Goal: Task Accomplishment & Management: Manage account settings

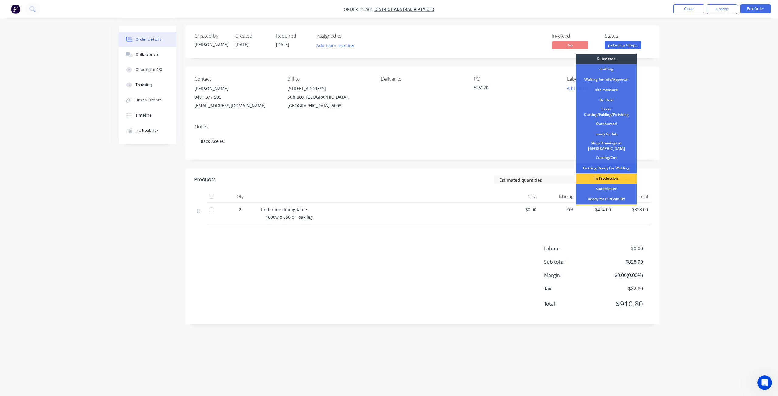
scroll to position [78, 0]
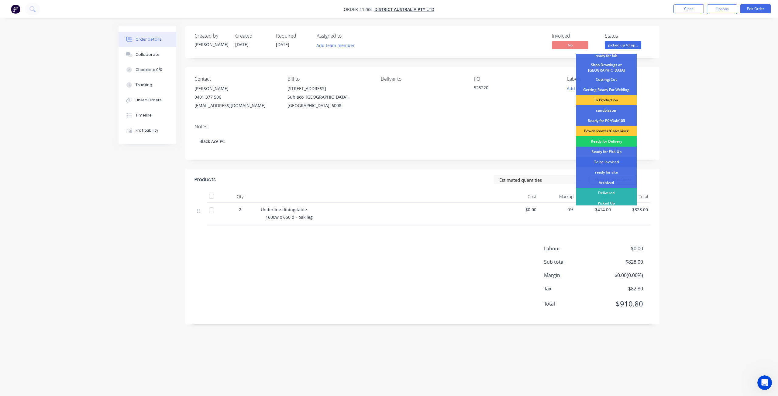
click at [606, 161] on div "To be invoiced" at bounding box center [606, 162] width 61 height 10
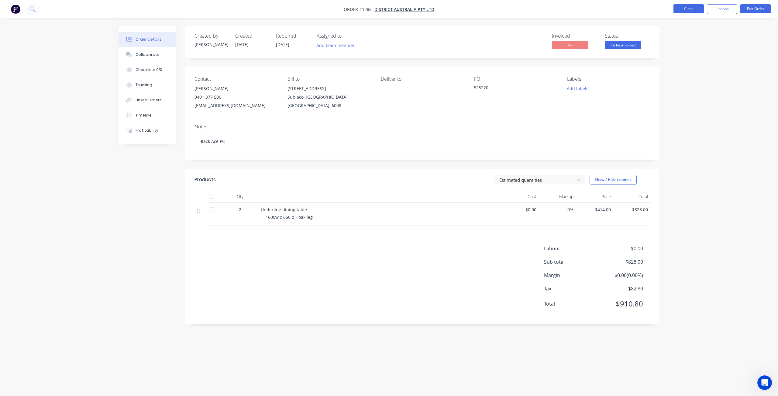
click at [679, 10] on button "Close" at bounding box center [688, 8] width 30 height 9
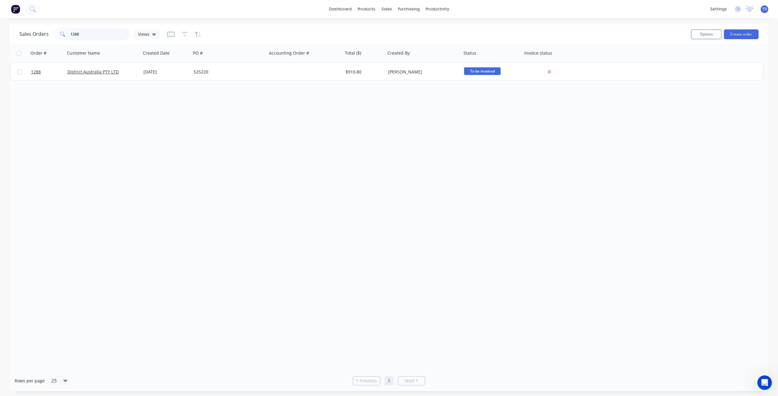
click at [91, 34] on input "1288" at bounding box center [99, 34] width 59 height 12
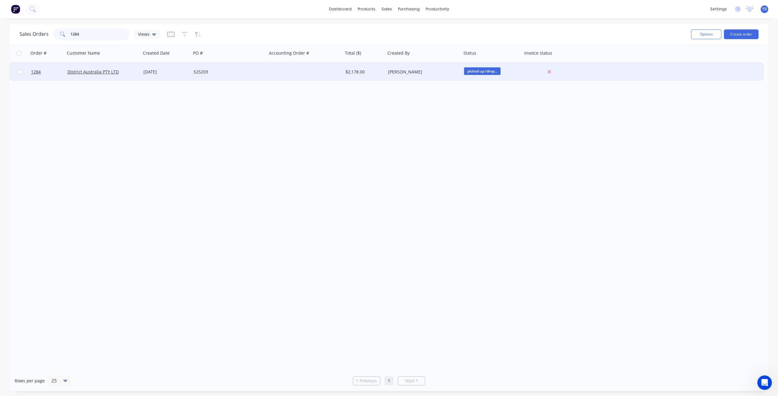
type input "1284"
click at [185, 69] on div "[DATE]" at bounding box center [165, 72] width 45 height 6
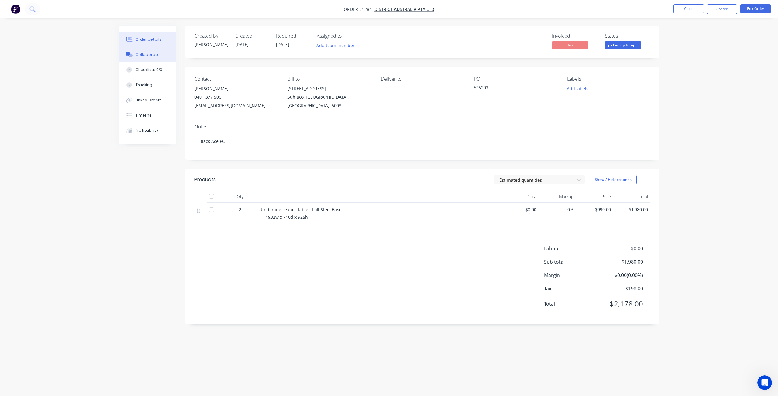
drag, startPoint x: 148, startPoint y: 53, endPoint x: 143, endPoint y: 60, distance: 8.9
click at [148, 53] on div "Collaborate" at bounding box center [147, 54] width 24 height 5
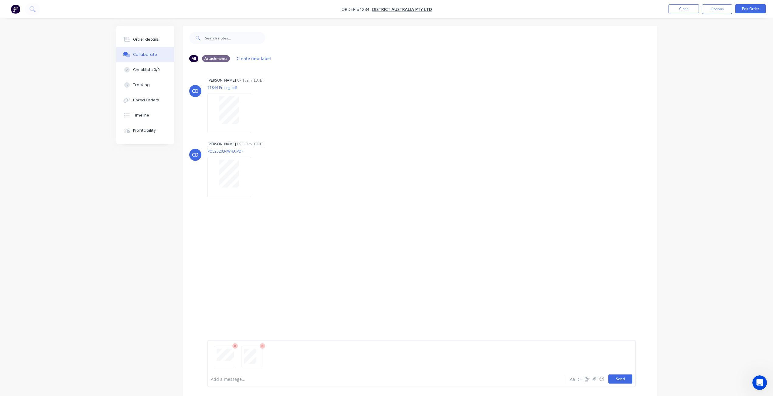
click at [621, 379] on button "Send" at bounding box center [620, 379] width 24 height 9
drag, startPoint x: 149, startPoint y: 47, endPoint x: 152, endPoint y: 45, distance: 3.2
click at [149, 46] on div "Order details Collaborate Checklists 0/0 Tracking Linked Orders Timeline Profit…" at bounding box center [145, 85] width 58 height 118
click at [151, 43] on button "Order details" at bounding box center [145, 39] width 58 height 15
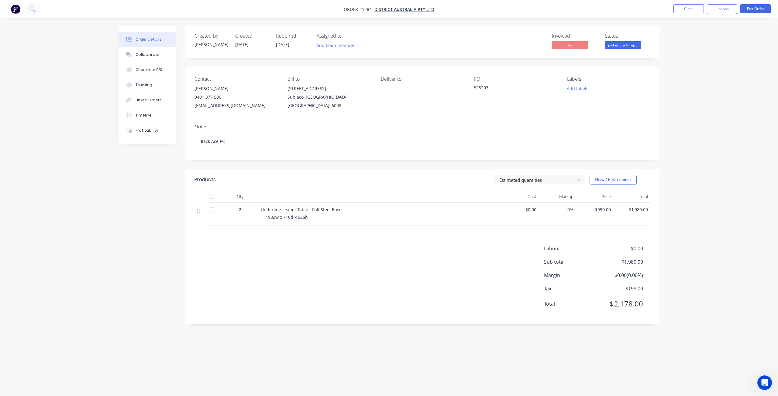
click at [617, 47] on span "picked up /drop..." at bounding box center [623, 45] width 36 height 8
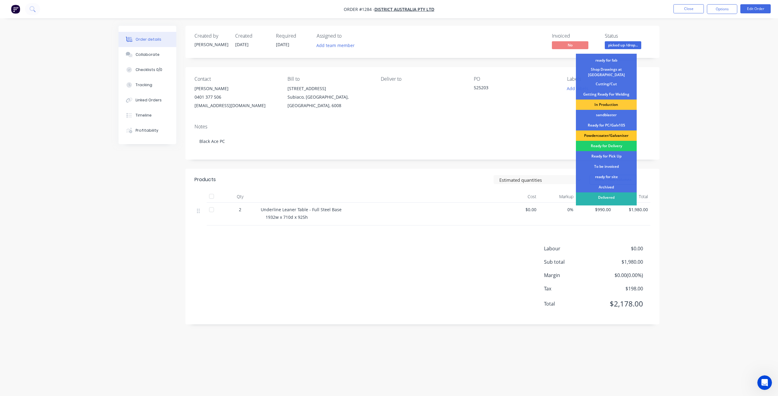
scroll to position [78, 0]
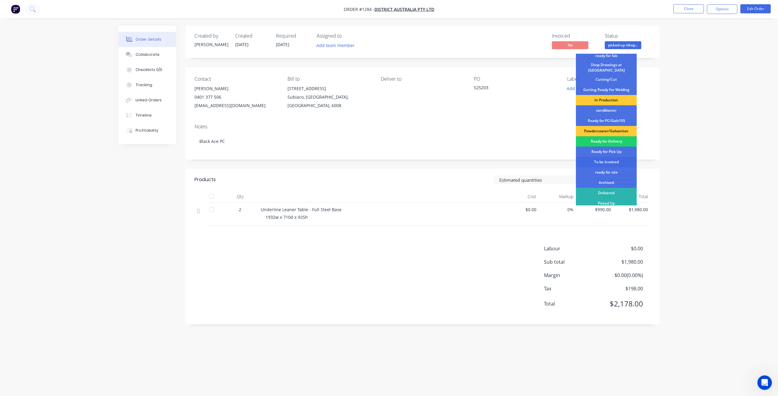
click at [606, 160] on div "To be invoiced" at bounding box center [606, 162] width 61 height 10
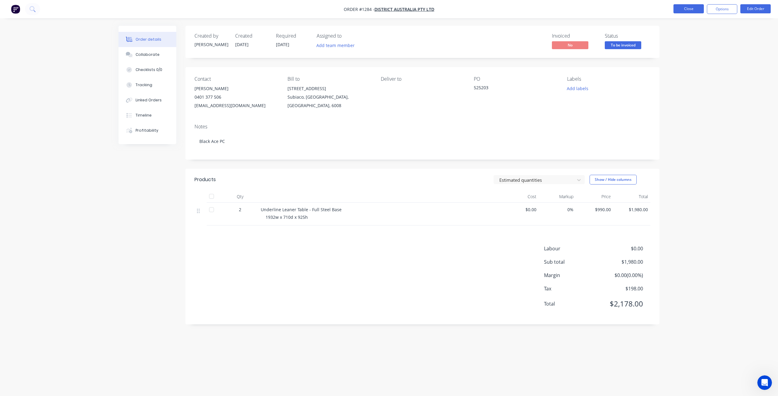
click at [688, 9] on button "Close" at bounding box center [688, 8] width 30 height 9
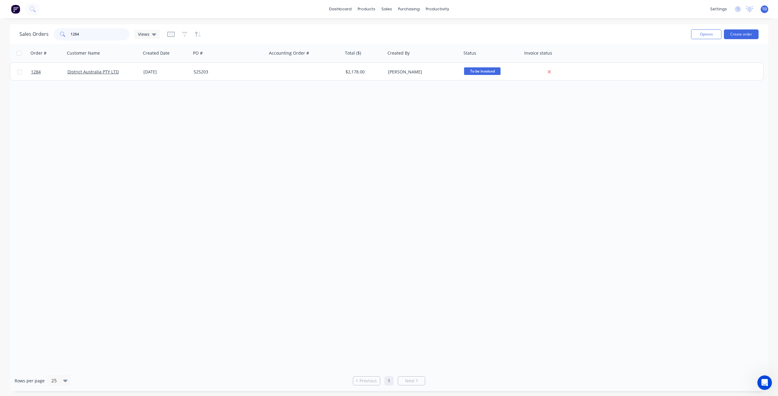
drag, startPoint x: 83, startPoint y: 34, endPoint x: 74, endPoint y: 26, distance: 11.7
click at [74, 26] on div "Sales Orders 1284 Views Options Create order" at bounding box center [389, 34] width 758 height 20
type input "1270"
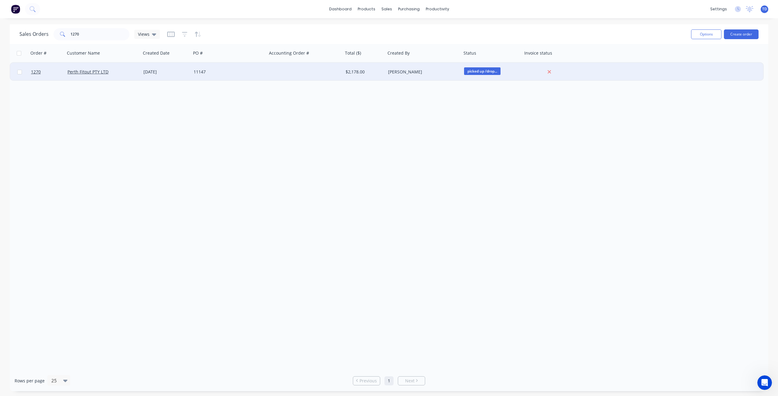
click at [221, 70] on div "11147" at bounding box center [227, 72] width 67 height 6
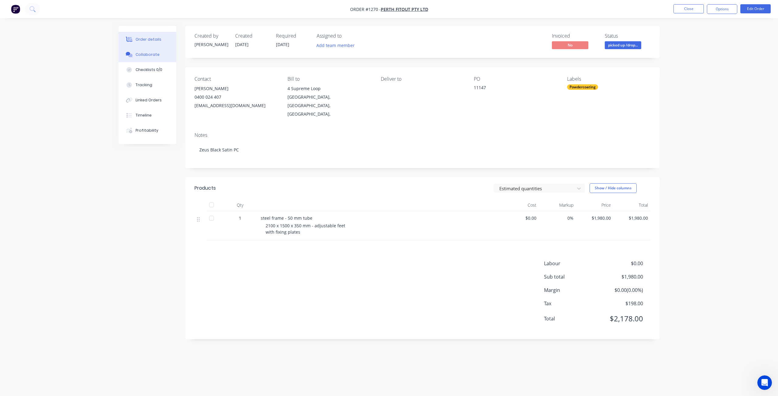
click at [142, 56] on div "Collaborate" at bounding box center [147, 54] width 24 height 5
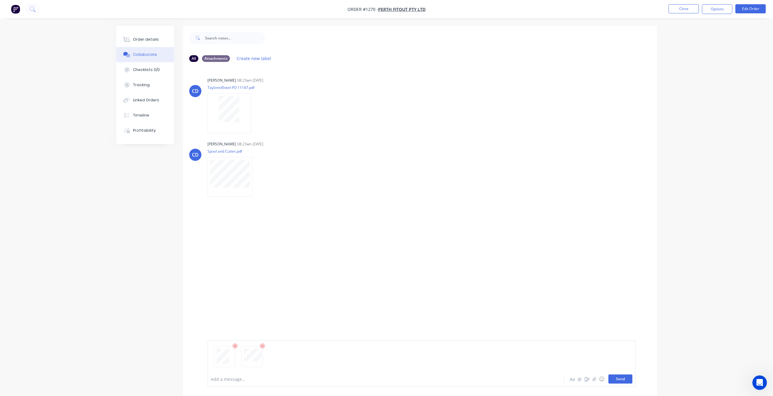
click at [619, 379] on button "Send" at bounding box center [620, 379] width 24 height 9
drag, startPoint x: 151, startPoint y: 39, endPoint x: 176, endPoint y: 43, distance: 25.1
click at [151, 39] on div "Order details" at bounding box center [146, 39] width 26 height 5
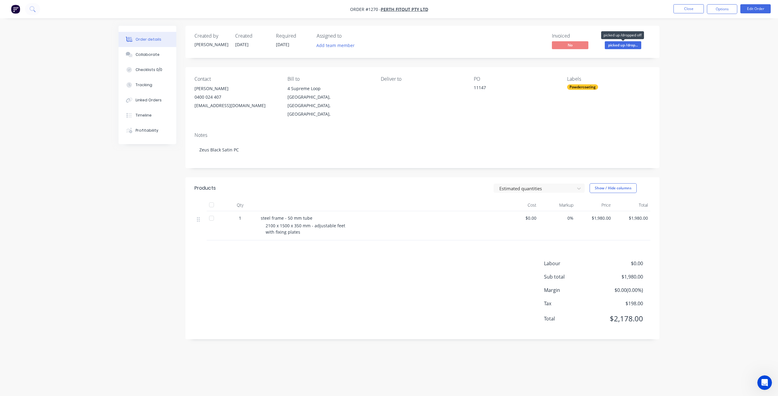
click at [629, 46] on span "picked up /drop..." at bounding box center [623, 45] width 36 height 8
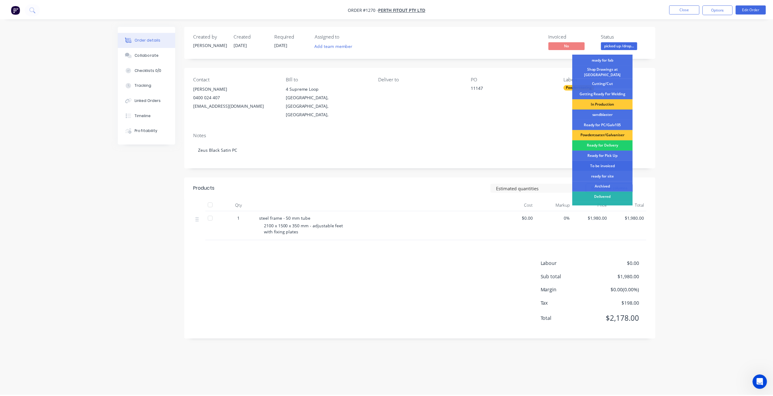
scroll to position [78, 0]
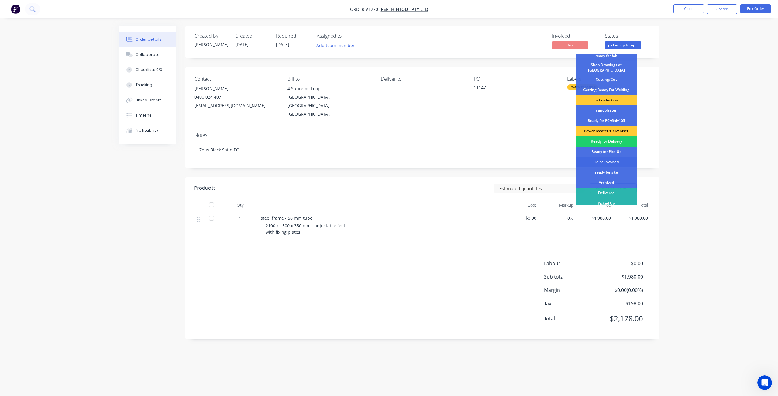
click at [601, 161] on div "To be invoiced" at bounding box center [606, 162] width 61 height 10
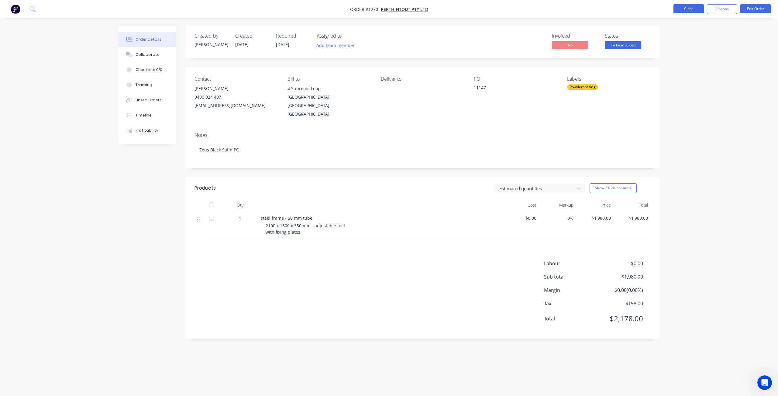
click at [692, 11] on button "Close" at bounding box center [688, 8] width 30 height 9
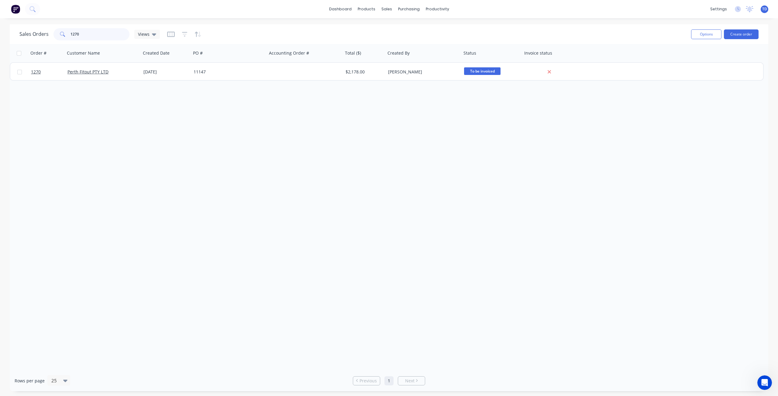
drag, startPoint x: 83, startPoint y: 33, endPoint x: 75, endPoint y: 25, distance: 11.2
click at [74, 28] on div "Sales Orders 1270 Views" at bounding box center [352, 34] width 667 height 15
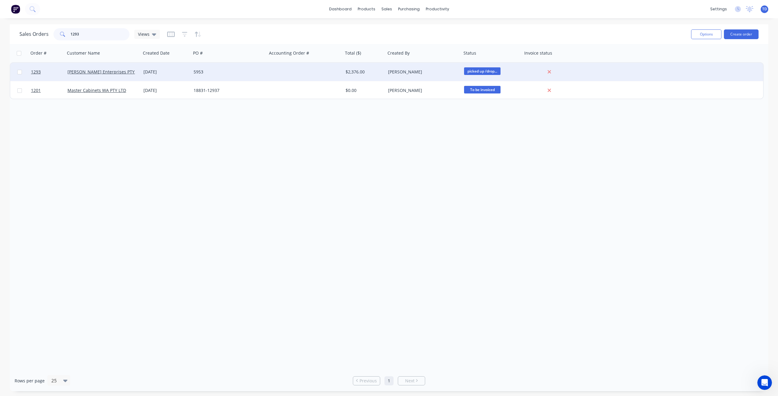
type input "1293"
click at [206, 76] on div "5953" at bounding box center [229, 72] width 76 height 18
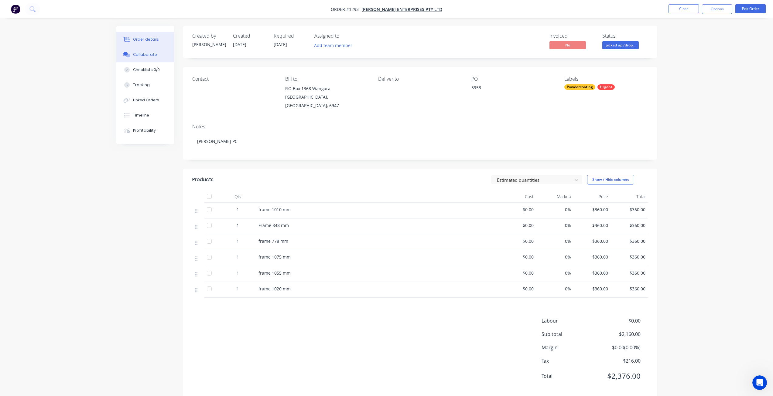
click at [146, 52] on div "Collaborate" at bounding box center [145, 54] width 24 height 5
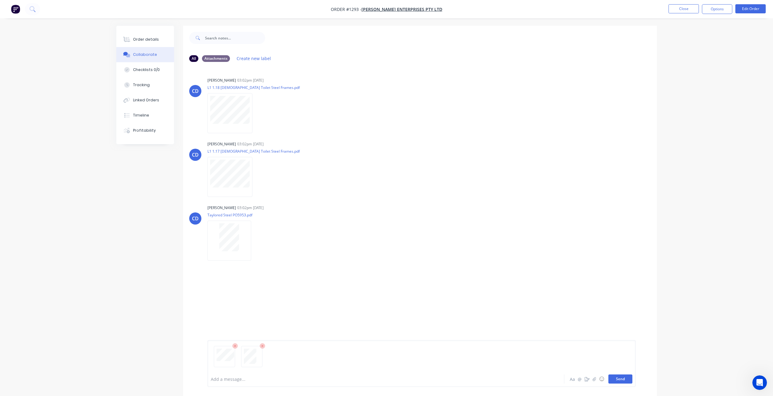
click at [619, 380] on button "Send" at bounding box center [620, 379] width 24 height 9
click at [147, 40] on div "Order details" at bounding box center [146, 39] width 26 height 5
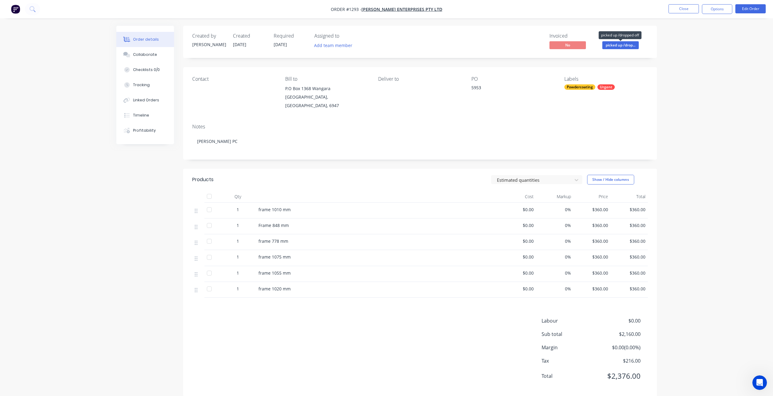
click at [618, 43] on span "picked up /drop..." at bounding box center [620, 45] width 36 height 8
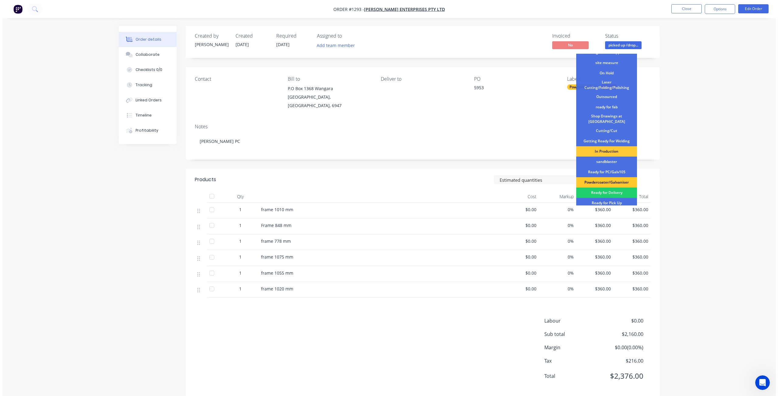
scroll to position [78, 0]
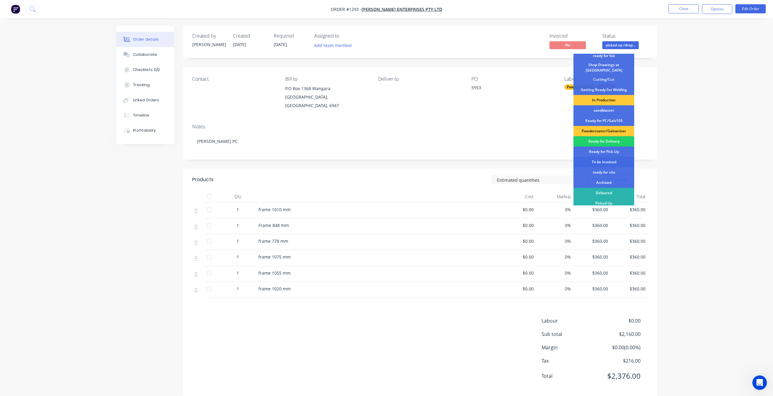
click at [605, 160] on div "To be invoiced" at bounding box center [604, 162] width 61 height 10
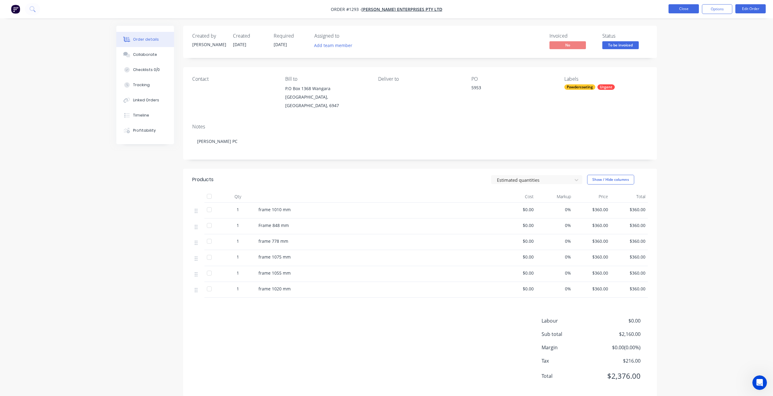
click at [683, 11] on button "Close" at bounding box center [684, 8] width 30 height 9
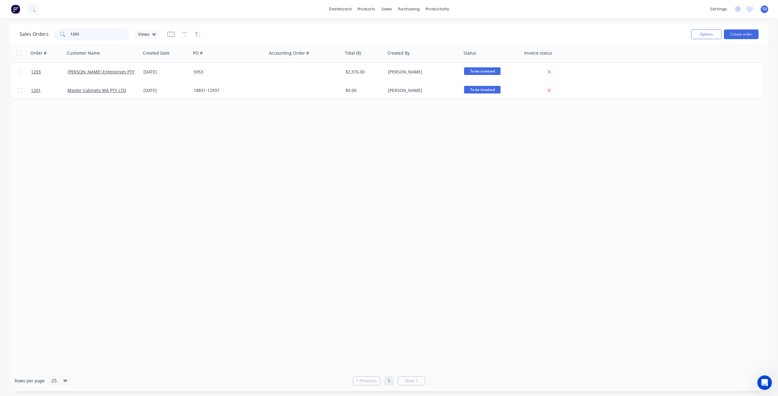
drag, startPoint x: 82, startPoint y: 33, endPoint x: 57, endPoint y: 28, distance: 26.0
click at [56, 29] on div "1293" at bounding box center [91, 34] width 76 height 12
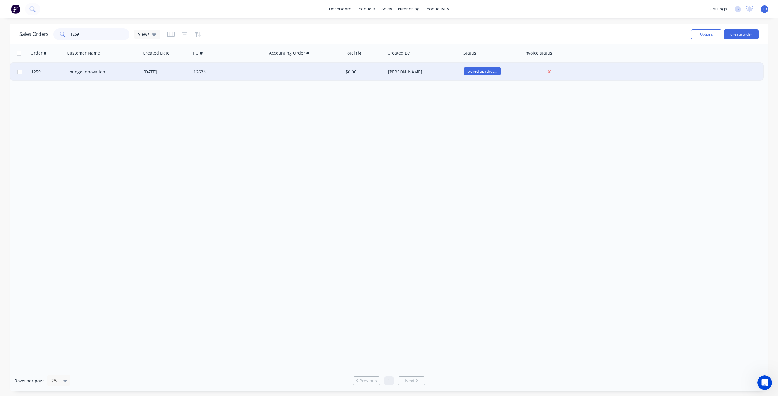
type input "1259"
click at [252, 75] on div "1263N" at bounding box center [229, 72] width 76 height 18
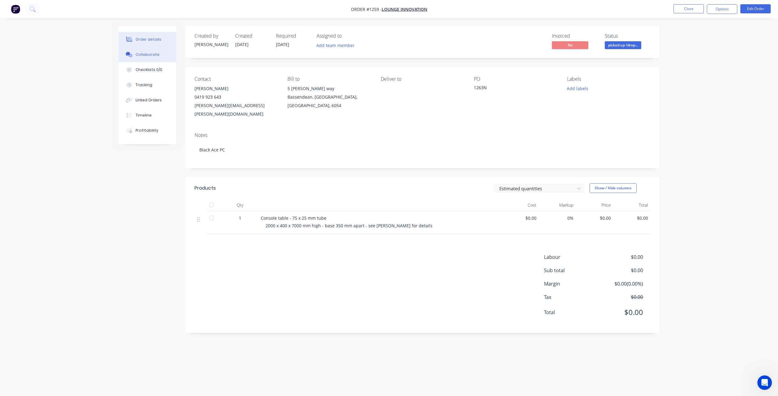
click at [150, 56] on div "Collaborate" at bounding box center [147, 54] width 24 height 5
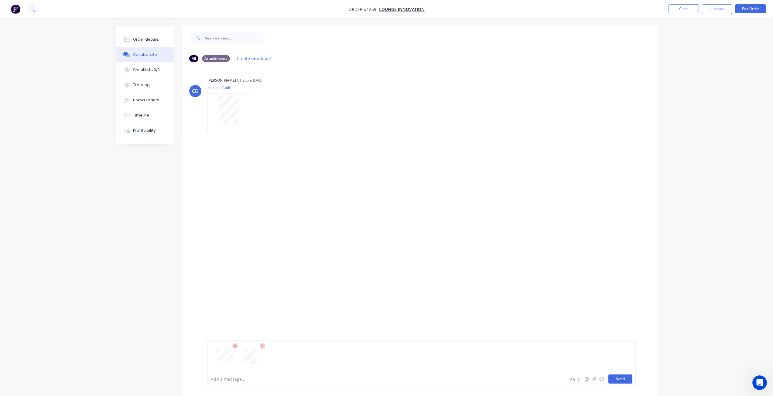
click at [619, 381] on button "Send" at bounding box center [620, 379] width 24 height 9
click at [157, 39] on button "Order details" at bounding box center [145, 39] width 58 height 15
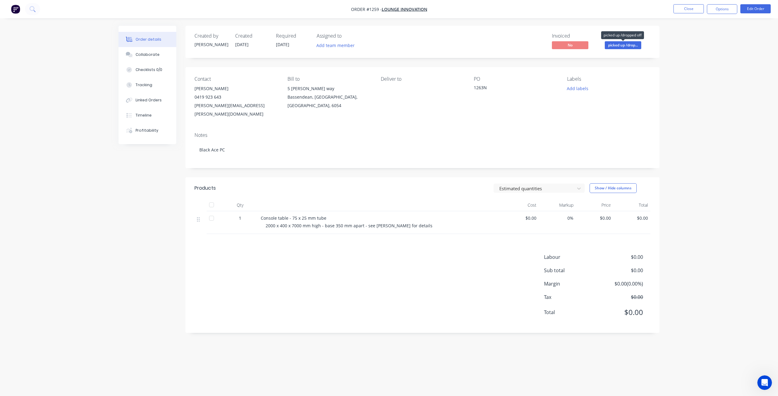
click at [628, 45] on span "picked up /drop..." at bounding box center [623, 45] width 36 height 8
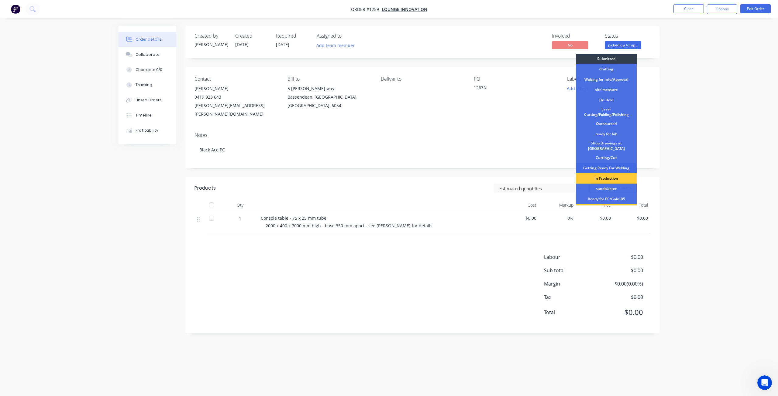
scroll to position [78, 0]
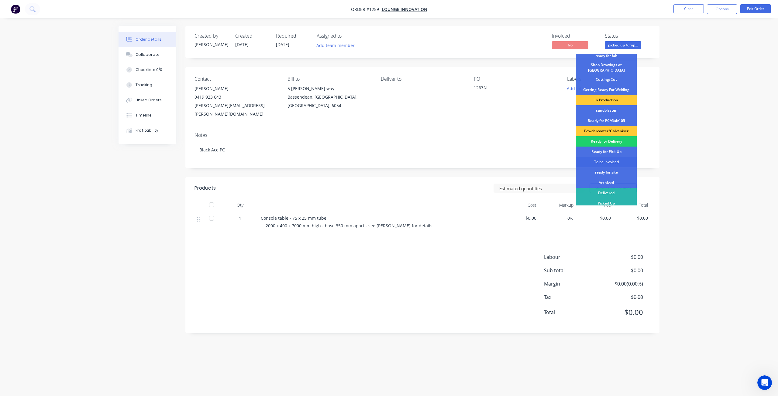
click at [604, 160] on div "To be invoiced" at bounding box center [606, 162] width 61 height 10
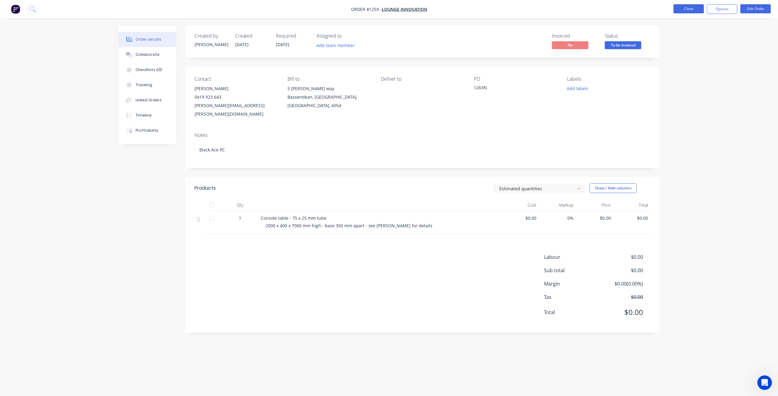
click at [687, 8] on button "Close" at bounding box center [688, 8] width 30 height 9
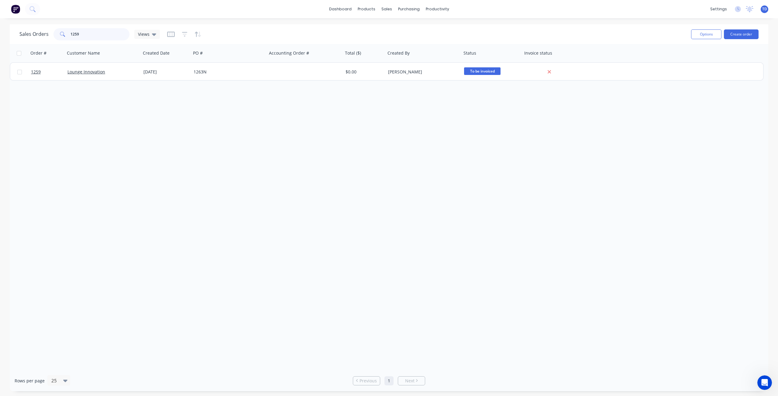
drag, startPoint x: 81, startPoint y: 28, endPoint x: 73, endPoint y: 28, distance: 7.9
click at [73, 28] on input "1259" at bounding box center [99, 34] width 59 height 12
type input "1275"
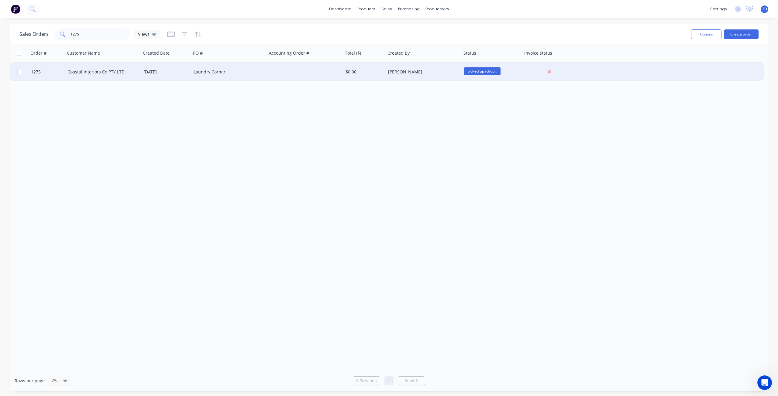
click at [195, 75] on div "Laundry Corner" at bounding box center [229, 72] width 76 height 18
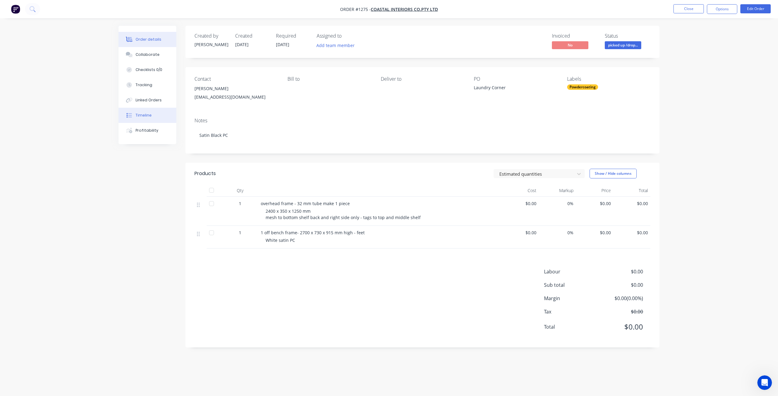
drag, startPoint x: 166, startPoint y: 54, endPoint x: 144, endPoint y: 111, distance: 60.6
click at [166, 54] on button "Collaborate" at bounding box center [147, 54] width 58 height 15
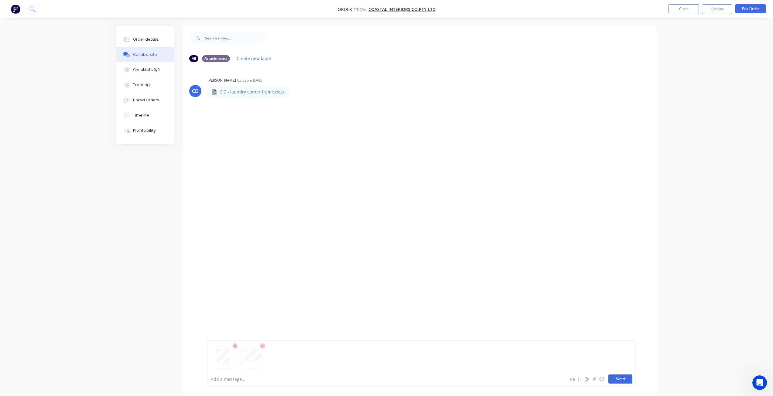
click at [625, 382] on button "Send" at bounding box center [620, 379] width 24 height 9
click at [147, 38] on div "Order details" at bounding box center [146, 39] width 26 height 5
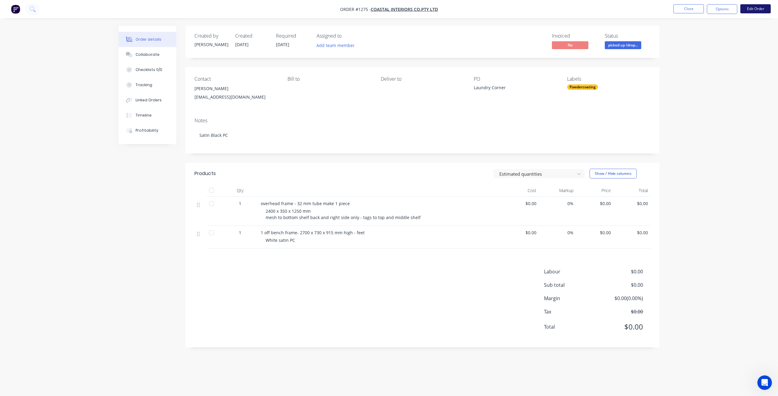
click at [754, 11] on button "Edit Order" at bounding box center [755, 8] width 30 height 9
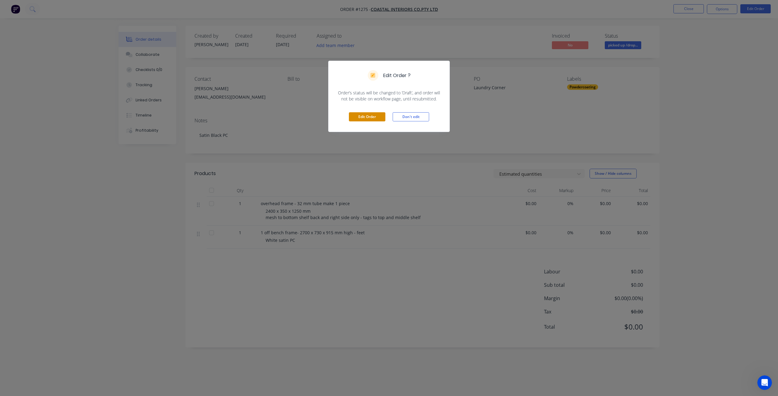
click at [364, 114] on button "Edit Order" at bounding box center [367, 116] width 36 height 9
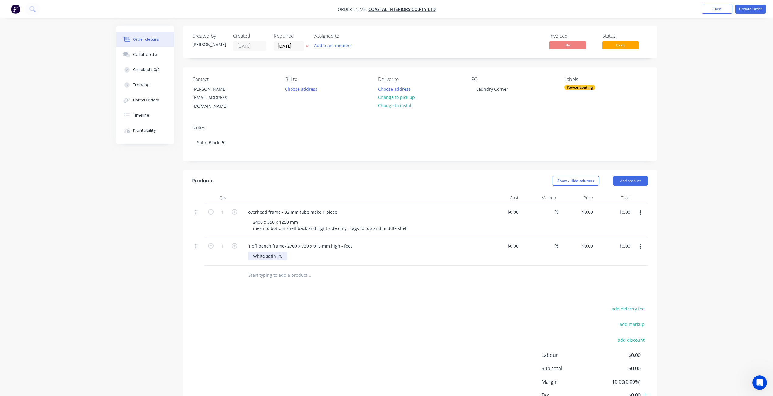
click at [286, 252] on div "White satin PC" at bounding box center [267, 256] width 39 height 9
click at [405, 221] on div "2400 x 350 x 1250 mm mesh to bottom shelf back and right side only - tags to to…" at bounding box center [330, 225] width 165 height 15
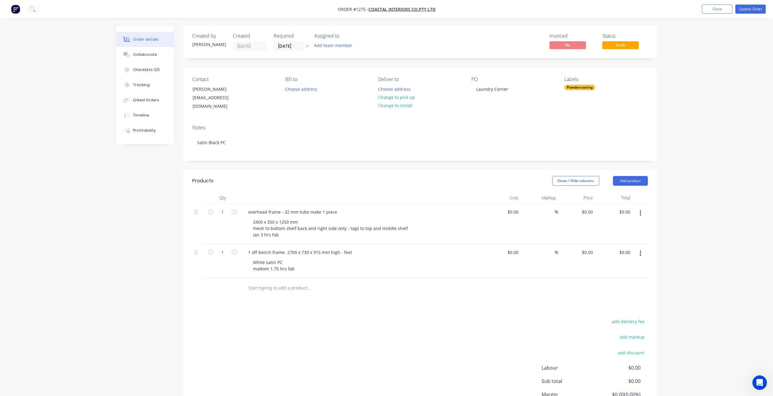
click at [683, 129] on div "Order details Collaborate Checklists 0/0 Tracking Linked Orders Timeline Profit…" at bounding box center [386, 226] width 773 height 453
click at [699, 82] on div "Order details Collaborate Checklists 0/0 Tracking Linked Orders Timeline Profit…" at bounding box center [386, 226] width 773 height 453
click at [745, 10] on button "Update Order" at bounding box center [750, 9] width 30 height 9
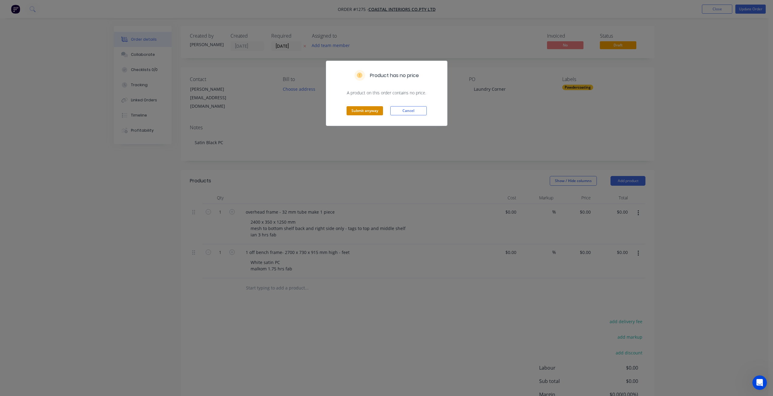
click at [366, 109] on button "Submit anyway" at bounding box center [365, 110] width 36 height 9
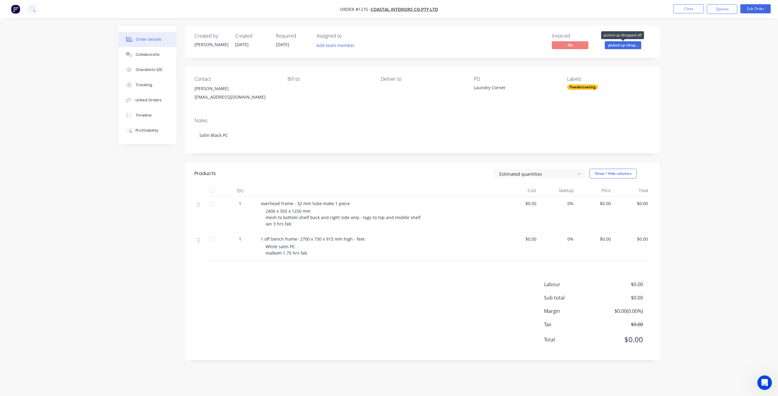
click at [631, 43] on span "picked up /drop..." at bounding box center [623, 45] width 36 height 8
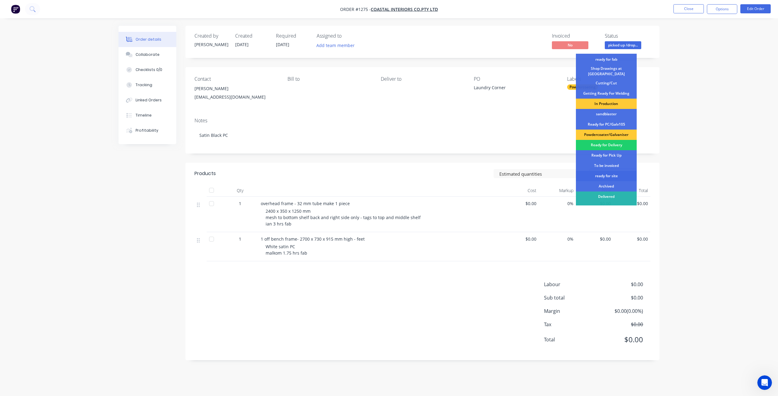
scroll to position [78, 0]
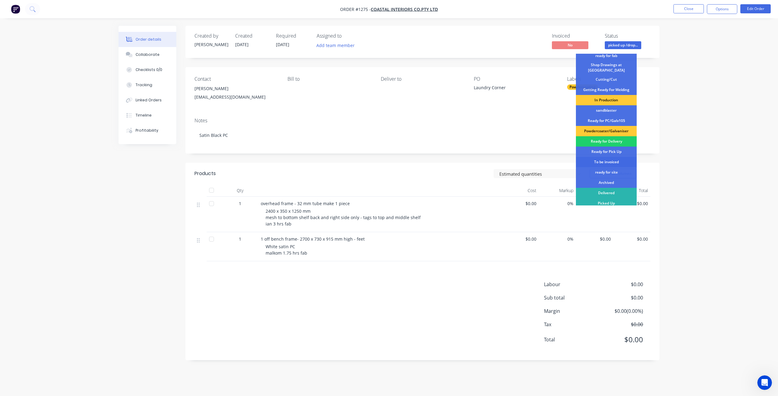
click at [604, 158] on div "To be invoiced" at bounding box center [606, 162] width 61 height 10
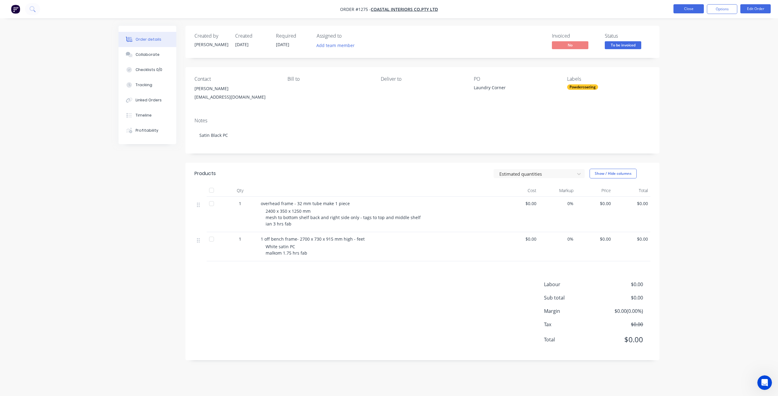
click at [694, 12] on button "Close" at bounding box center [688, 8] width 30 height 9
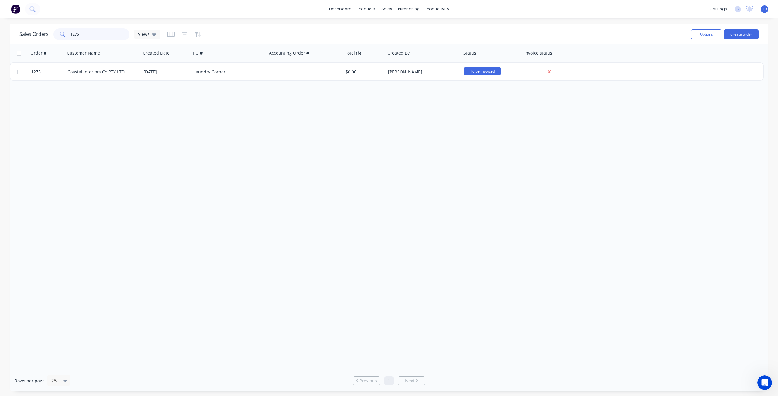
drag, startPoint x: 57, startPoint y: 32, endPoint x: 50, endPoint y: 30, distance: 7.0
click at [50, 30] on div "Sales Orders 1275 Views" at bounding box center [89, 34] width 140 height 12
type input "1286"
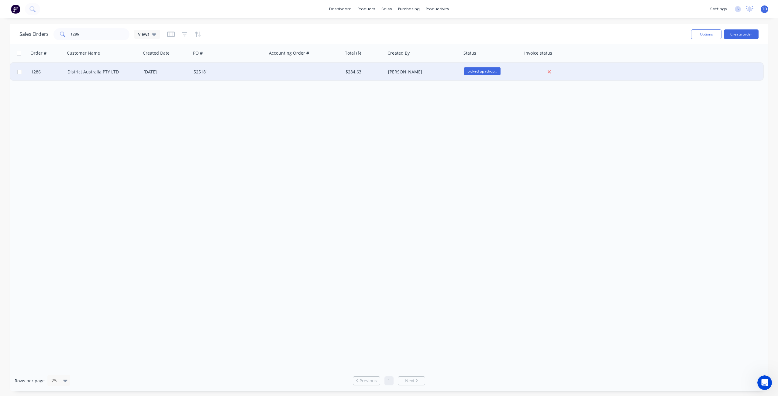
click at [274, 72] on div at bounding box center [305, 72] width 76 height 18
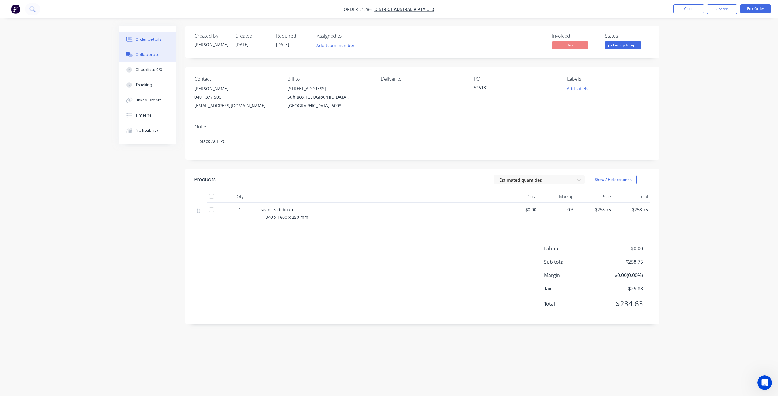
click at [140, 56] on div "Collaborate" at bounding box center [147, 54] width 24 height 5
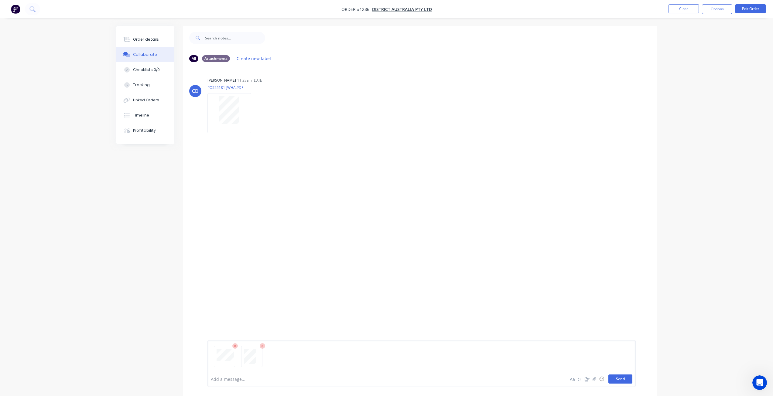
click at [617, 380] on button "Send" at bounding box center [620, 379] width 24 height 9
click at [143, 40] on div "Order details" at bounding box center [146, 39] width 26 height 5
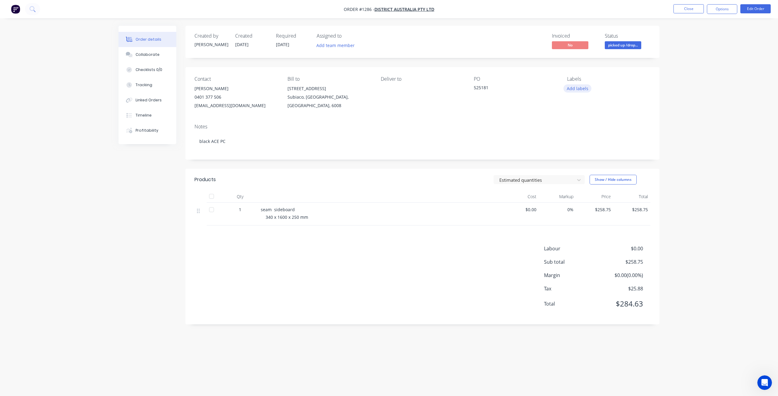
click at [578, 85] on button "Add labels" at bounding box center [577, 88] width 28 height 8
click at [579, 151] on div at bounding box center [578, 149] width 12 height 12
click at [731, 88] on div "Order details Collaborate Checklists 0/0 Tracking Linked Orders Timeline Profit…" at bounding box center [389, 198] width 778 height 396
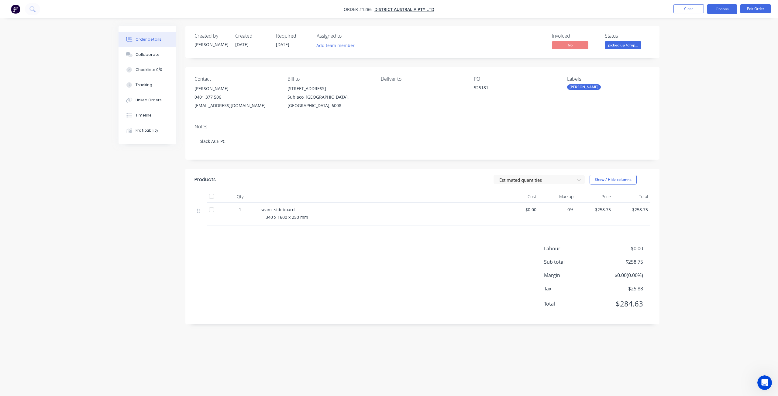
click at [724, 11] on button "Options" at bounding box center [722, 9] width 30 height 10
click at [653, 29] on div "Created by [PERSON_NAME] Created [DATE] Required [DATE] Assigned to Add team me…" at bounding box center [422, 42] width 474 height 32
click at [634, 45] on span "picked up /drop..." at bounding box center [623, 45] width 36 height 8
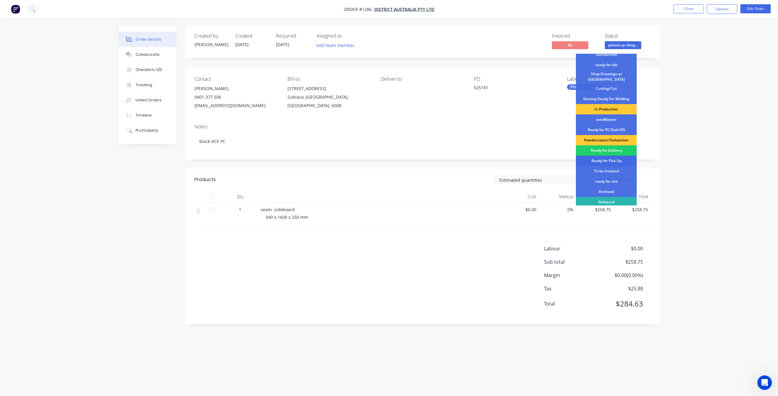
scroll to position [78, 0]
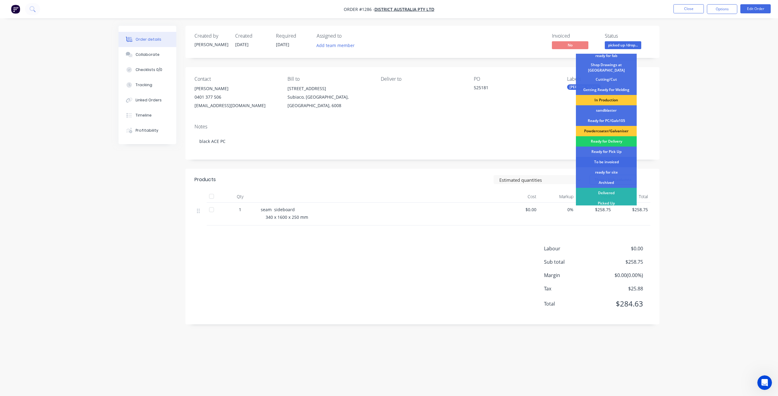
click at [606, 161] on div "To be invoiced" at bounding box center [606, 162] width 61 height 10
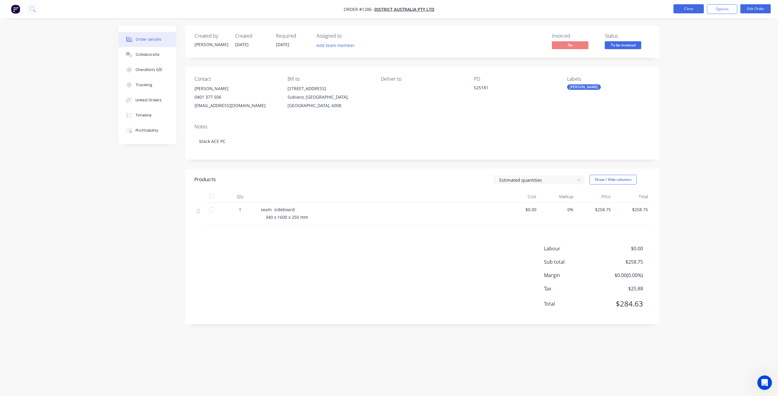
click at [686, 10] on button "Close" at bounding box center [688, 8] width 30 height 9
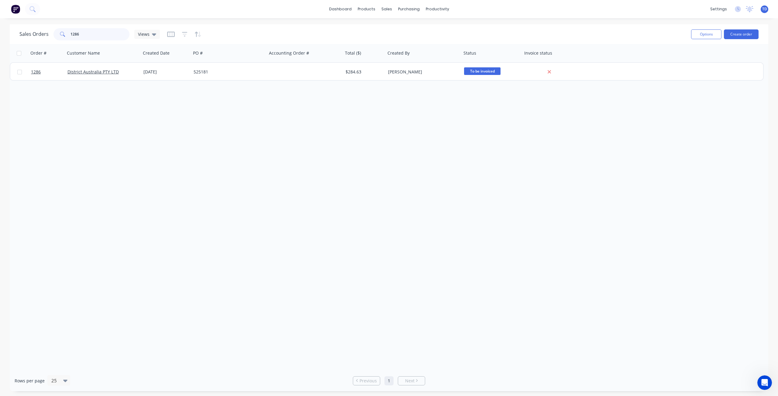
drag, startPoint x: 77, startPoint y: 33, endPoint x: 50, endPoint y: 29, distance: 27.8
click at [50, 29] on div "Sales Orders 1286 Views" at bounding box center [89, 34] width 140 height 12
type input "1309"
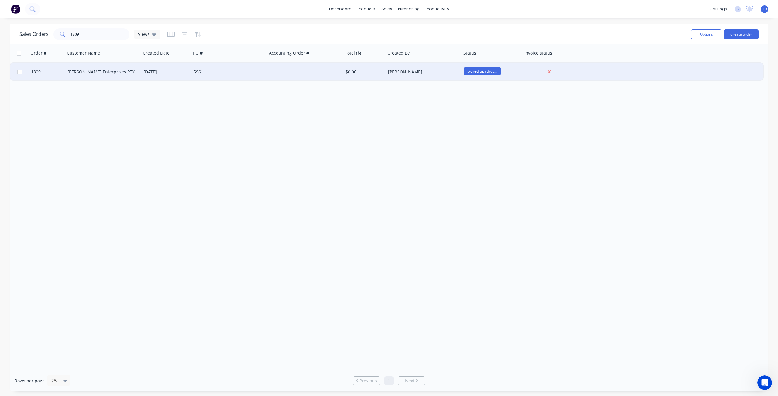
click at [171, 72] on div "[DATE]" at bounding box center [165, 72] width 45 height 6
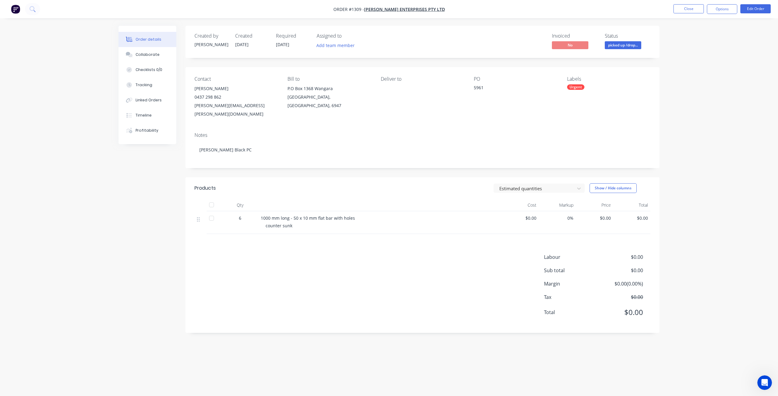
drag, startPoint x: 139, startPoint y: 57, endPoint x: 66, endPoint y: 101, distance: 85.8
click at [139, 58] on button "Collaborate" at bounding box center [147, 54] width 58 height 15
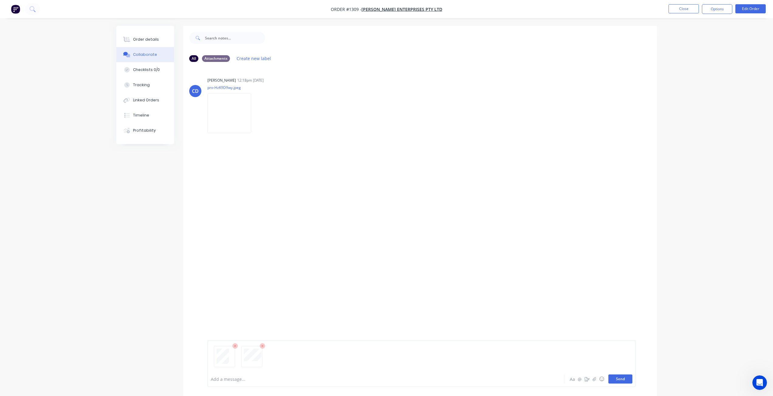
click at [623, 380] on button "Send" at bounding box center [620, 379] width 24 height 9
click at [136, 39] on div "Order details" at bounding box center [146, 39] width 26 height 5
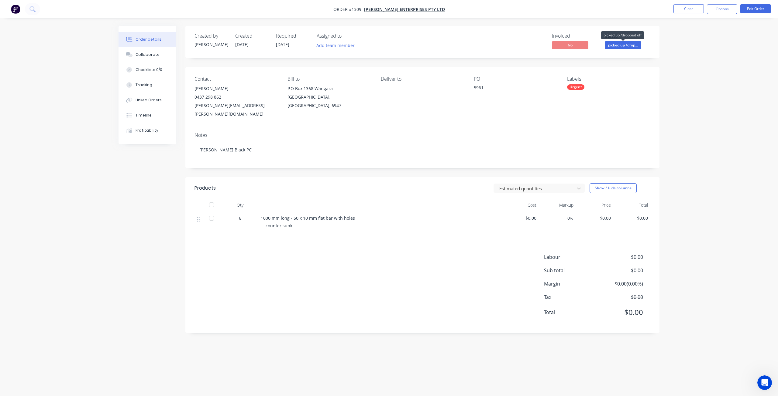
click at [628, 43] on span "picked up /drop..." at bounding box center [623, 45] width 36 height 8
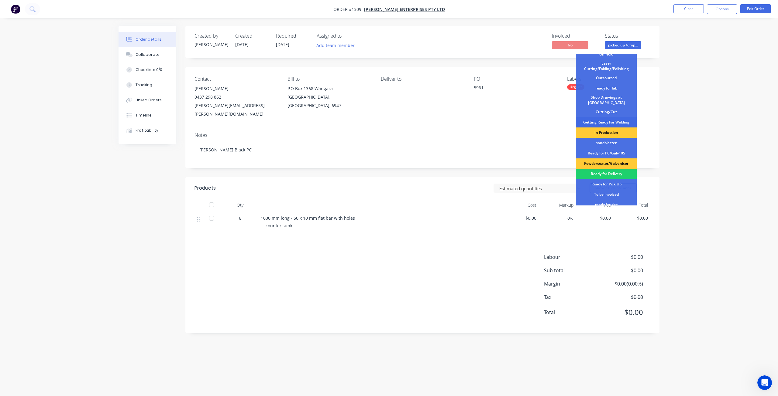
scroll to position [61, 0]
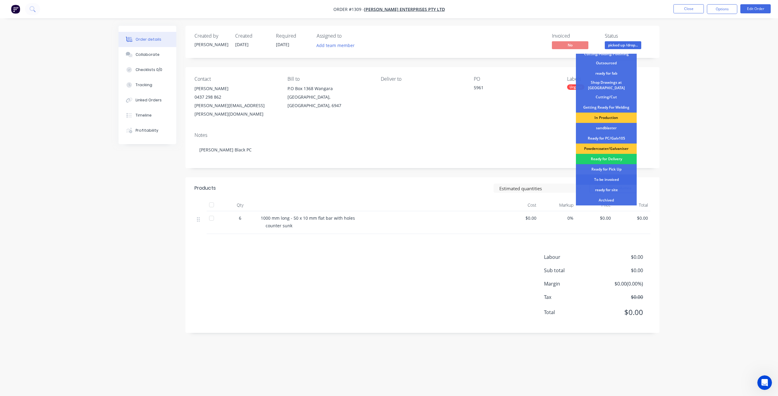
click at [605, 179] on div "To be invoiced" at bounding box center [606, 180] width 61 height 10
